Goal: Task Accomplishment & Management: Use online tool/utility

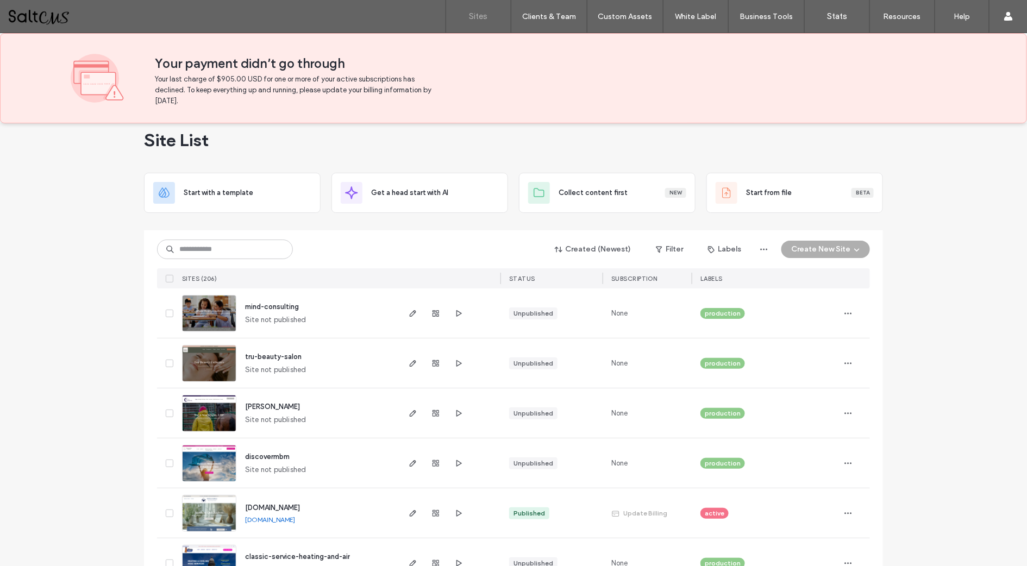
scroll to position [16, 0]
click at [409, 361] on icon "button" at bounding box center [413, 363] width 9 height 9
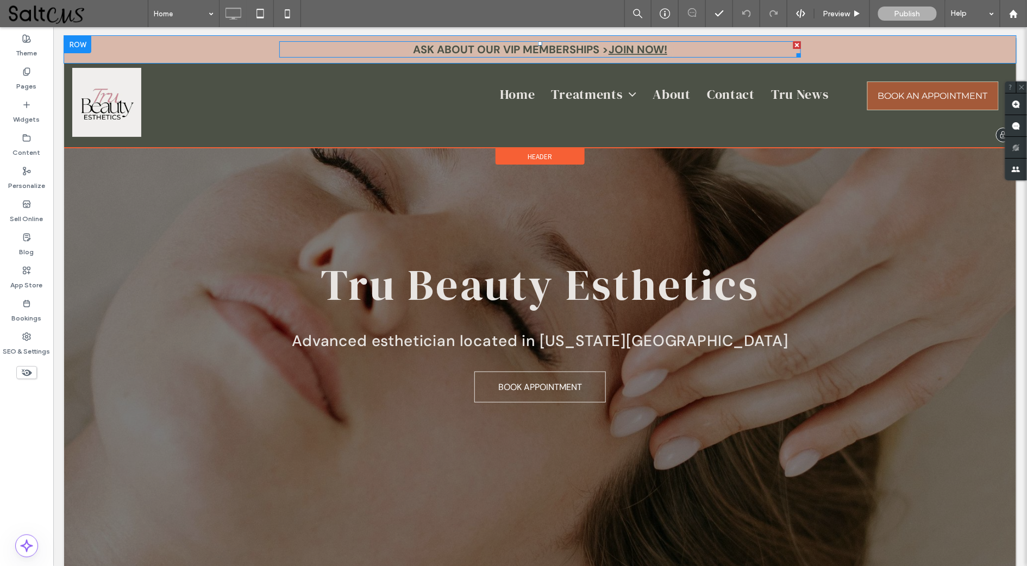
click at [587, 51] on strong "ASK ABOUT OUR VIP MEMBERSHIPS >" at bounding box center [510, 49] width 196 height 14
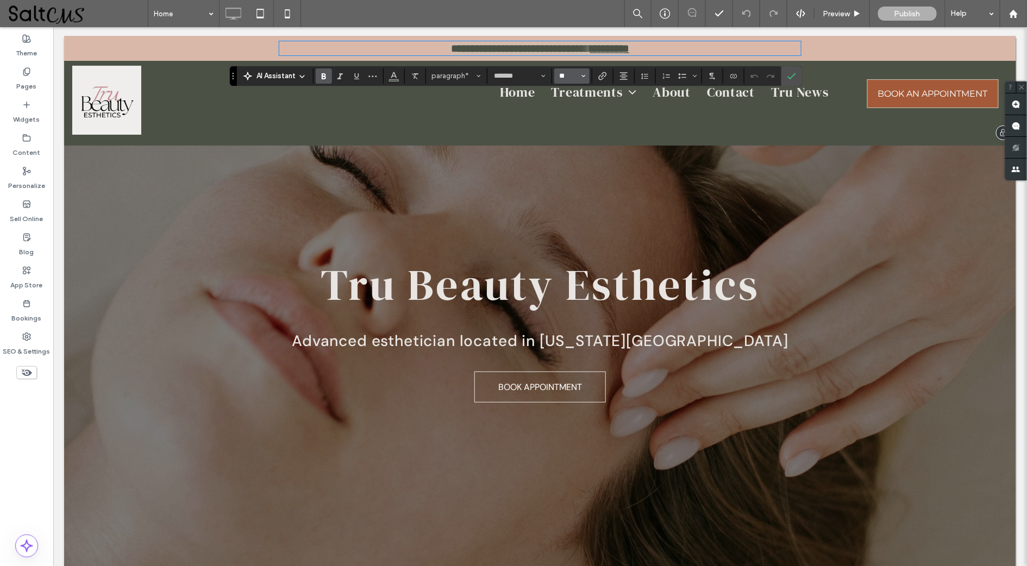
click at [571, 79] on input "**" at bounding box center [568, 76] width 21 height 9
click at [572, 205] on label "18" at bounding box center [571, 199] width 35 height 15
type input "**"
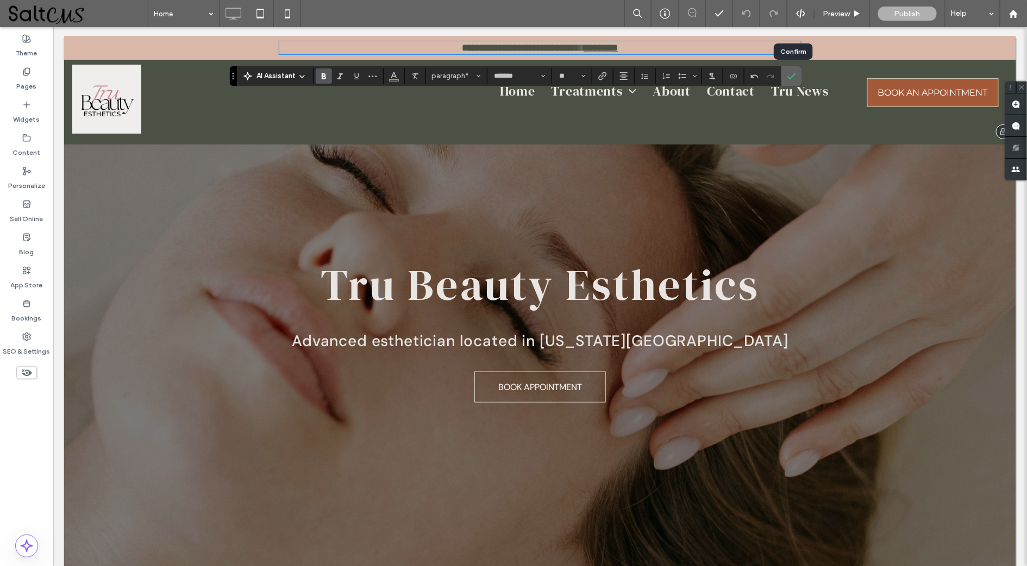
click at [791, 78] on icon "Confirm" at bounding box center [791, 76] width 9 height 9
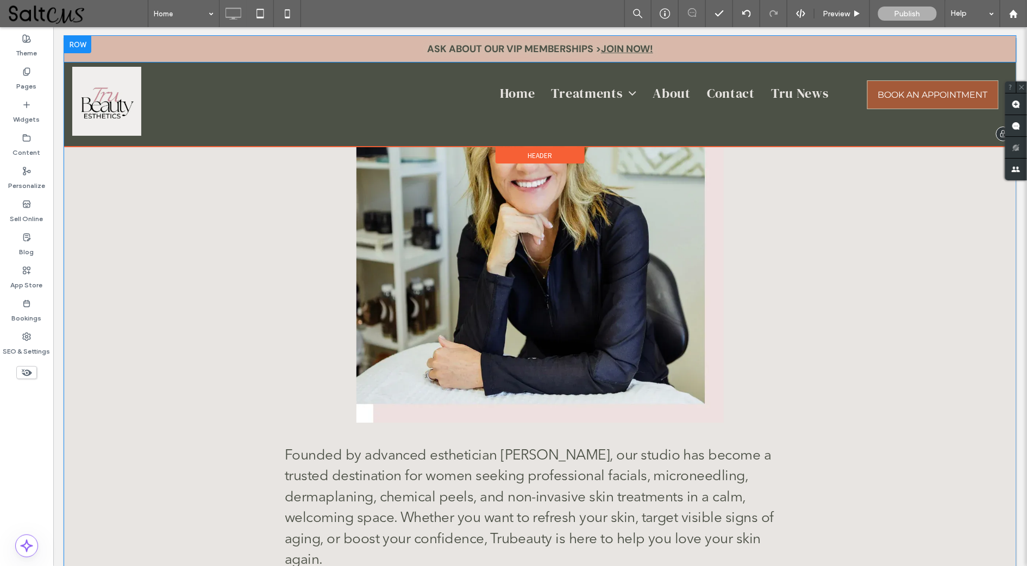
scroll to position [2889, 0]
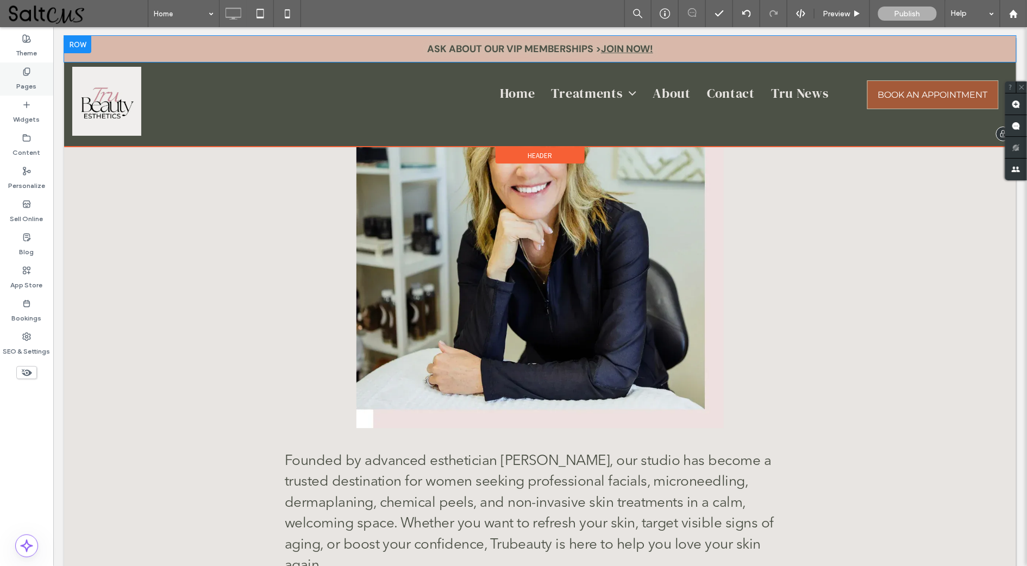
click at [27, 72] on icon at bounding box center [26, 71] width 9 height 9
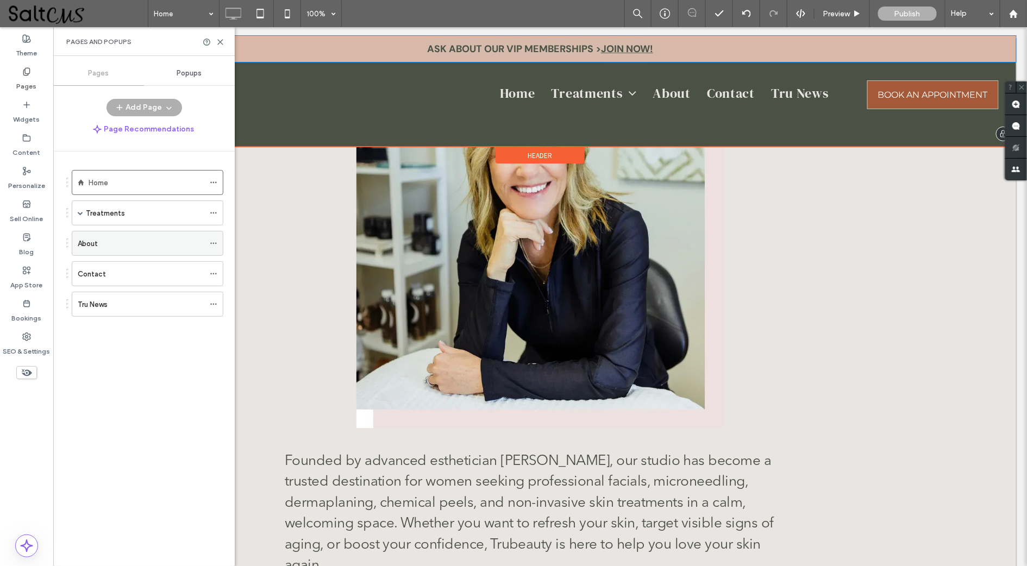
click at [110, 238] on div "About" at bounding box center [141, 243] width 127 height 11
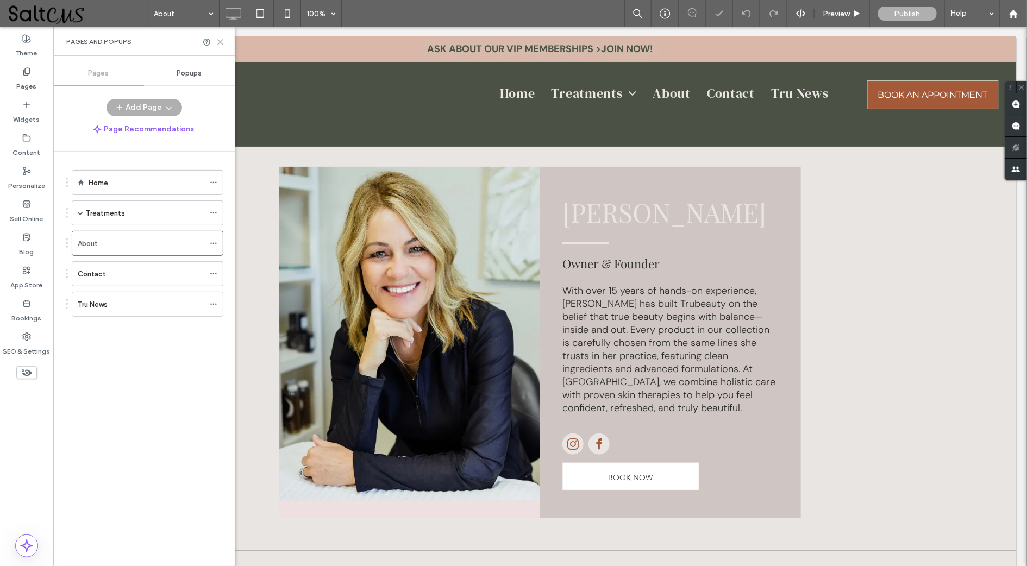
click at [221, 41] on use at bounding box center [220, 42] width 5 height 5
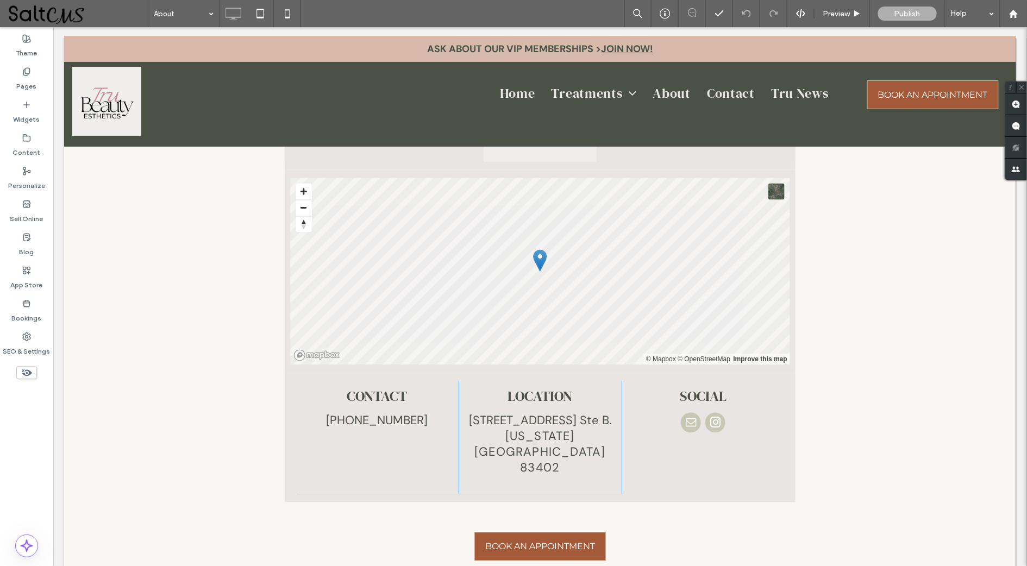
scroll to position [2444, 0]
click at [20, 76] on label "Pages" at bounding box center [27, 83] width 20 height 15
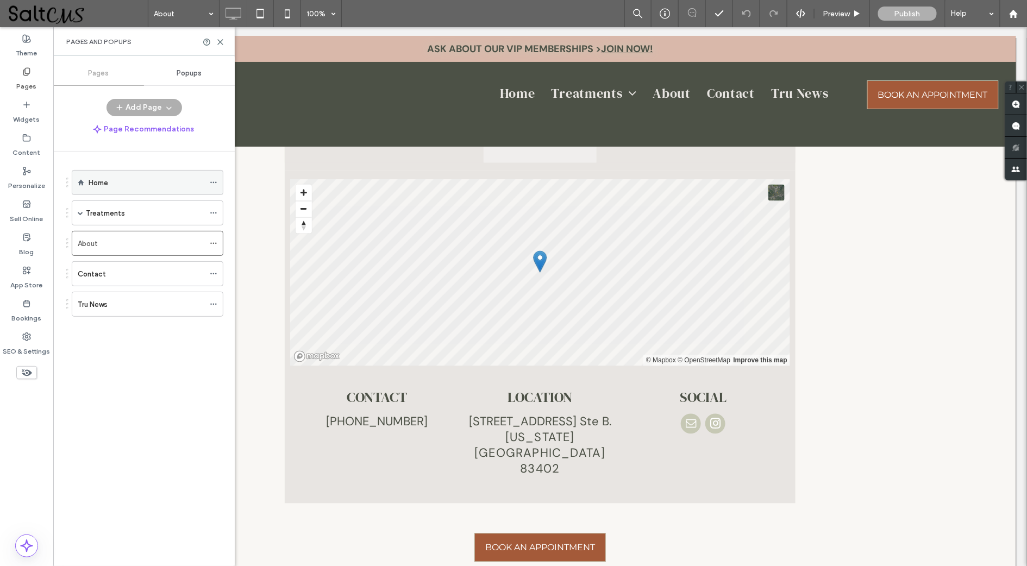
click at [142, 180] on div "Home" at bounding box center [147, 182] width 116 height 11
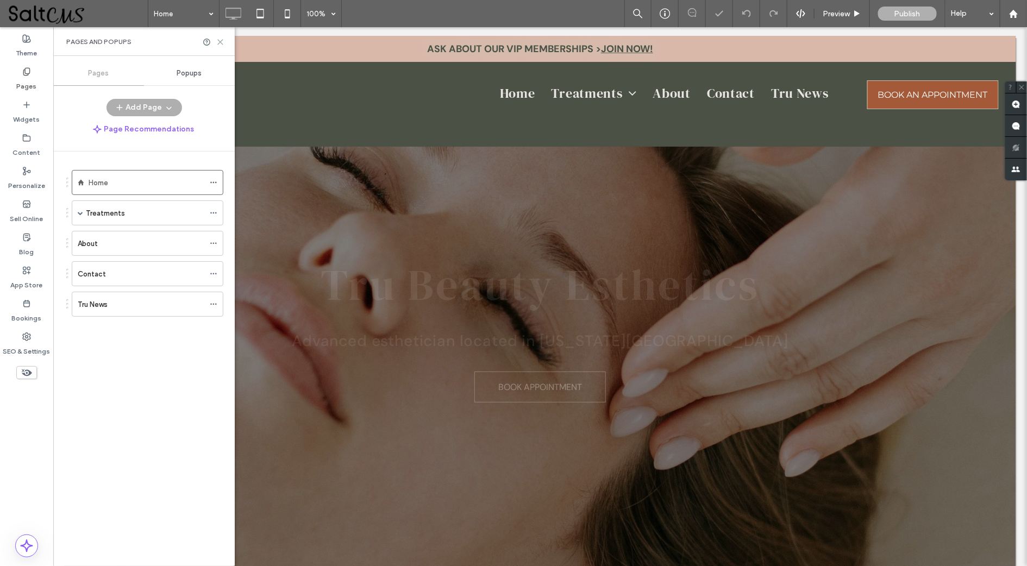
click at [219, 40] on use at bounding box center [220, 42] width 5 height 5
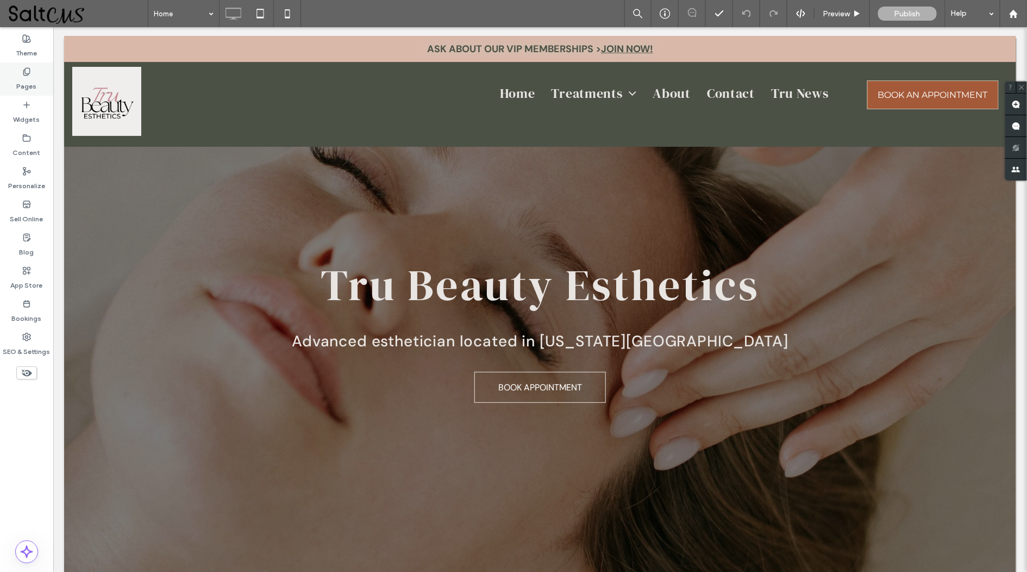
click at [26, 74] on use at bounding box center [26, 71] width 6 height 7
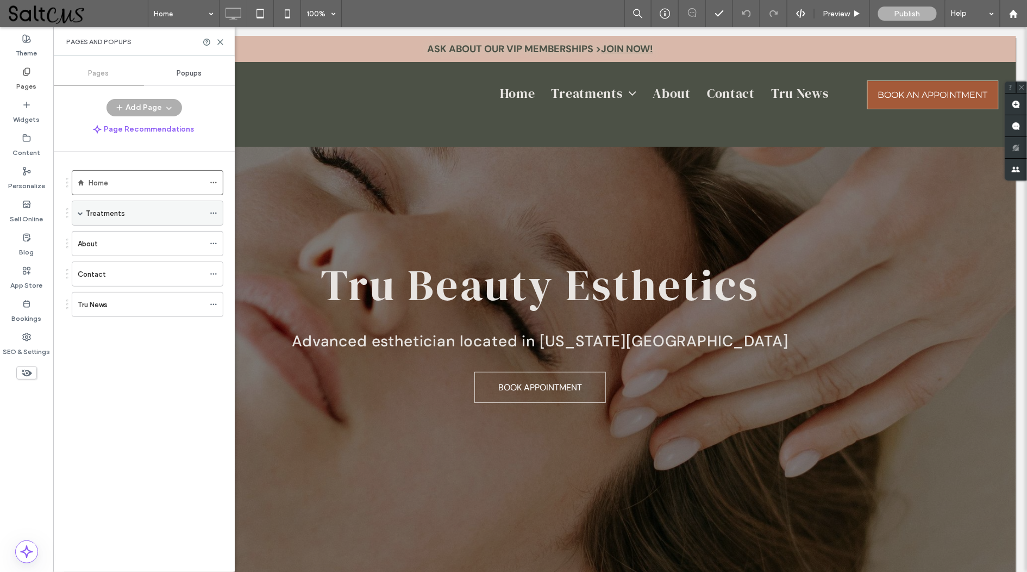
click at [106, 209] on label "Treatments" at bounding box center [105, 213] width 39 height 19
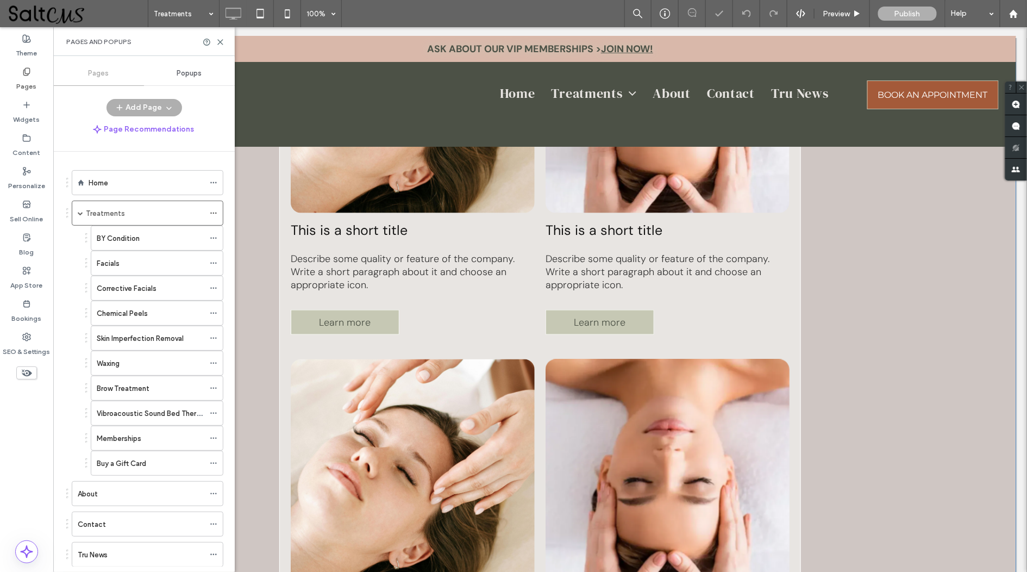
scroll to position [548, 0]
click at [187, 270] on div "Facials" at bounding box center [151, 263] width 108 height 24
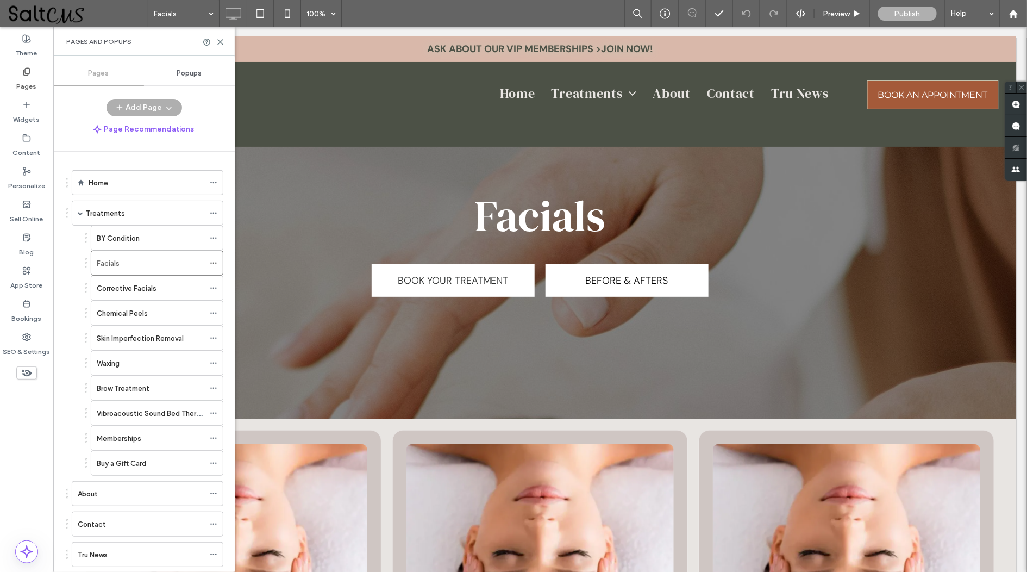
scroll to position [16, 0]
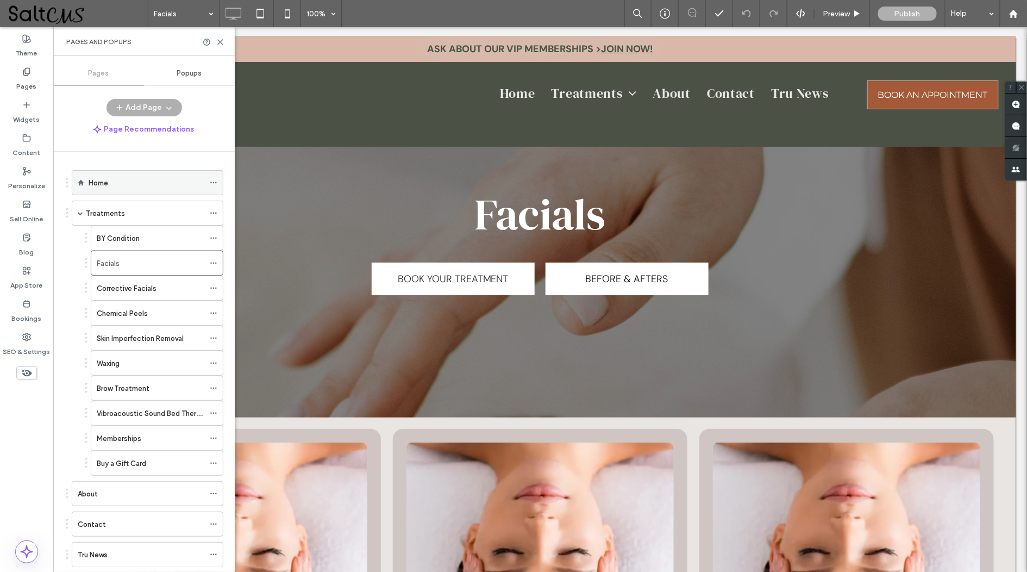
click at [150, 184] on div "Home" at bounding box center [147, 182] width 116 height 11
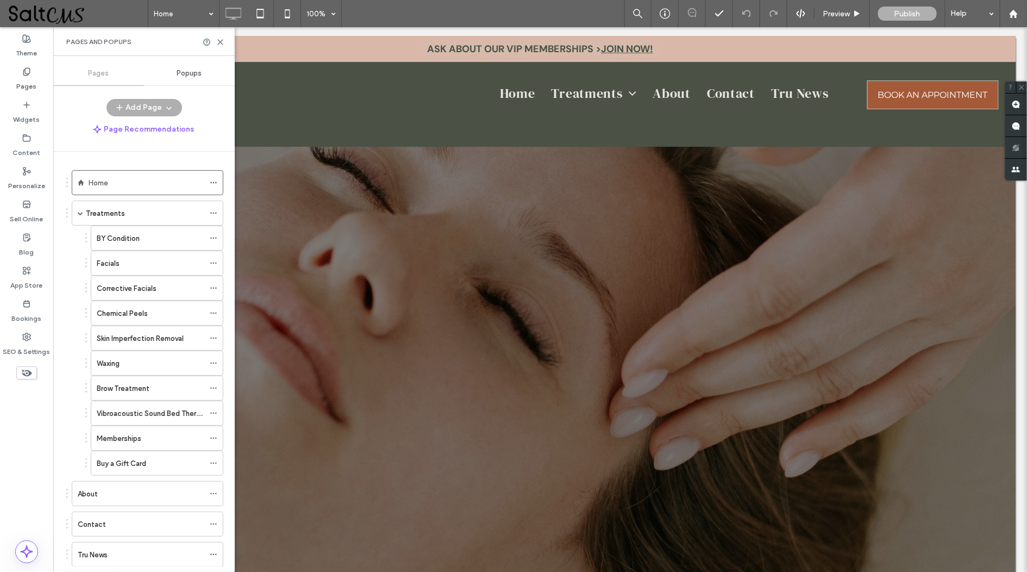
scroll to position [0, 0]
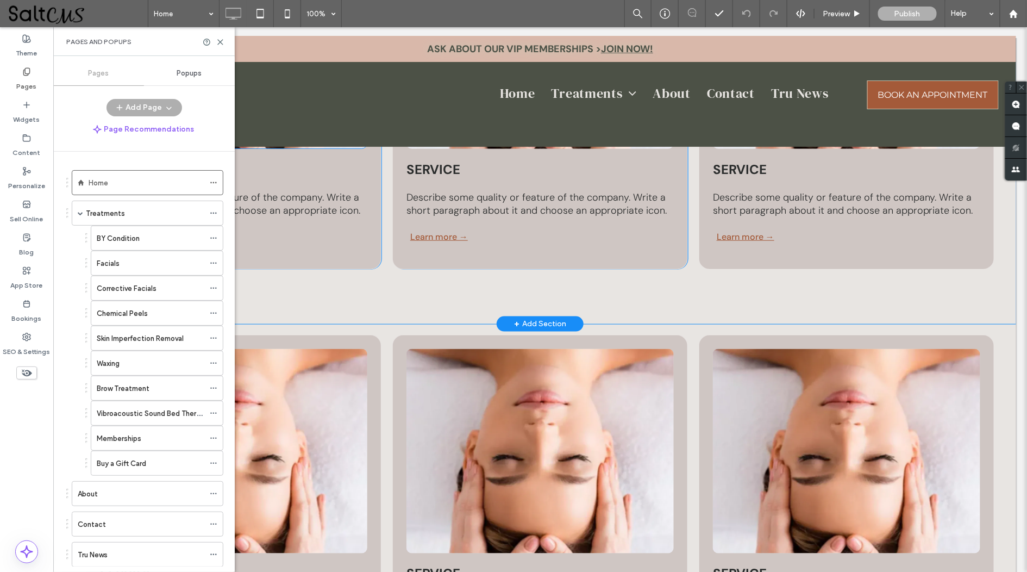
scroll to position [2147, 0]
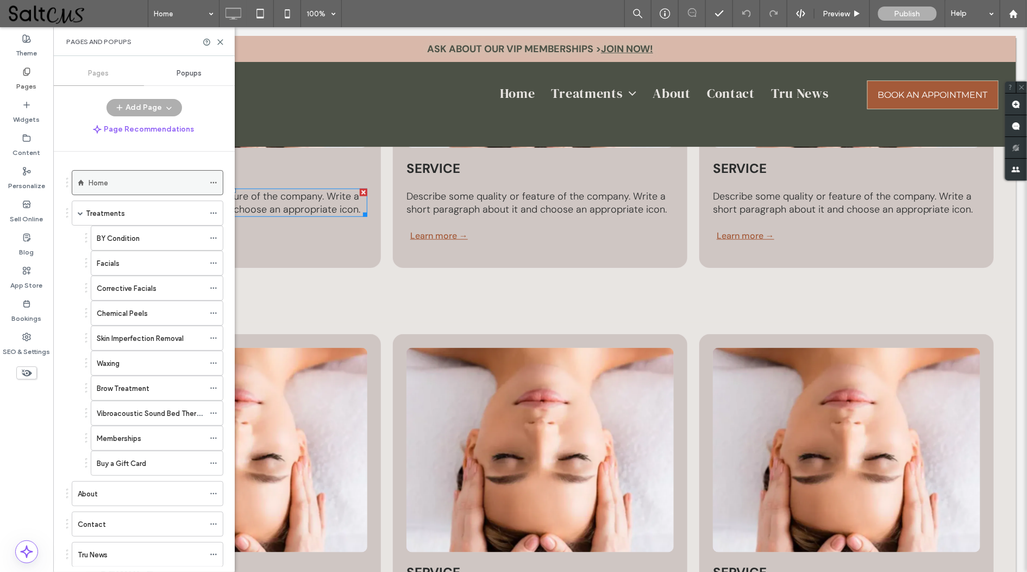
click at [128, 182] on div "Home" at bounding box center [147, 182] width 116 height 11
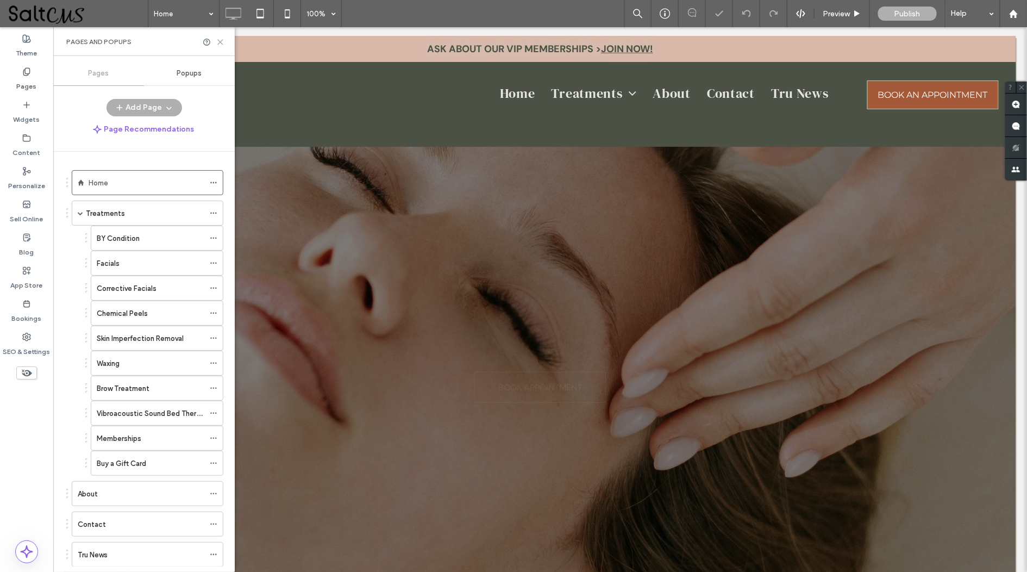
scroll to position [0, 0]
click at [222, 44] on icon at bounding box center [220, 42] width 8 height 8
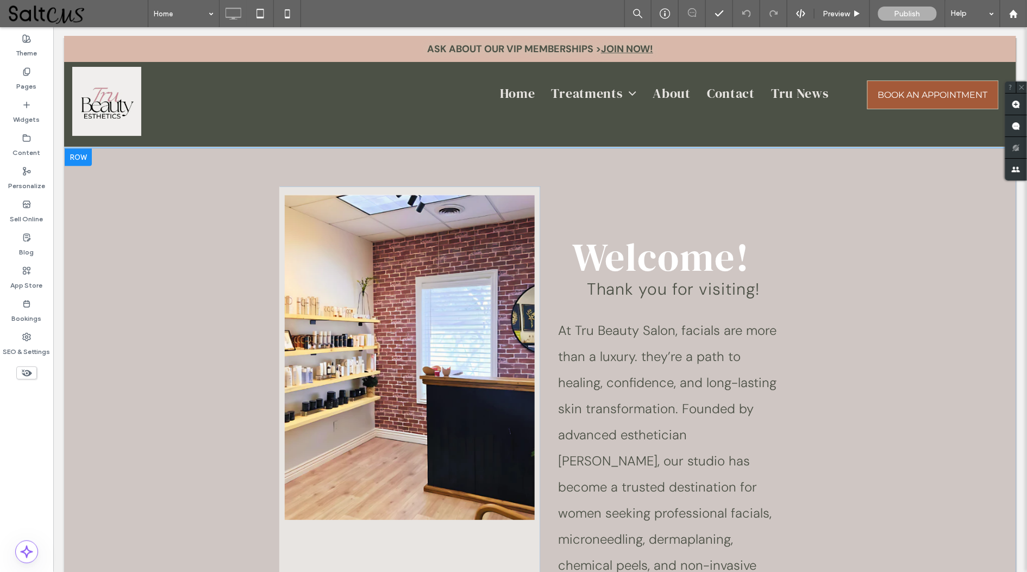
scroll to position [1008, 0]
